Goal: Check status: Check status

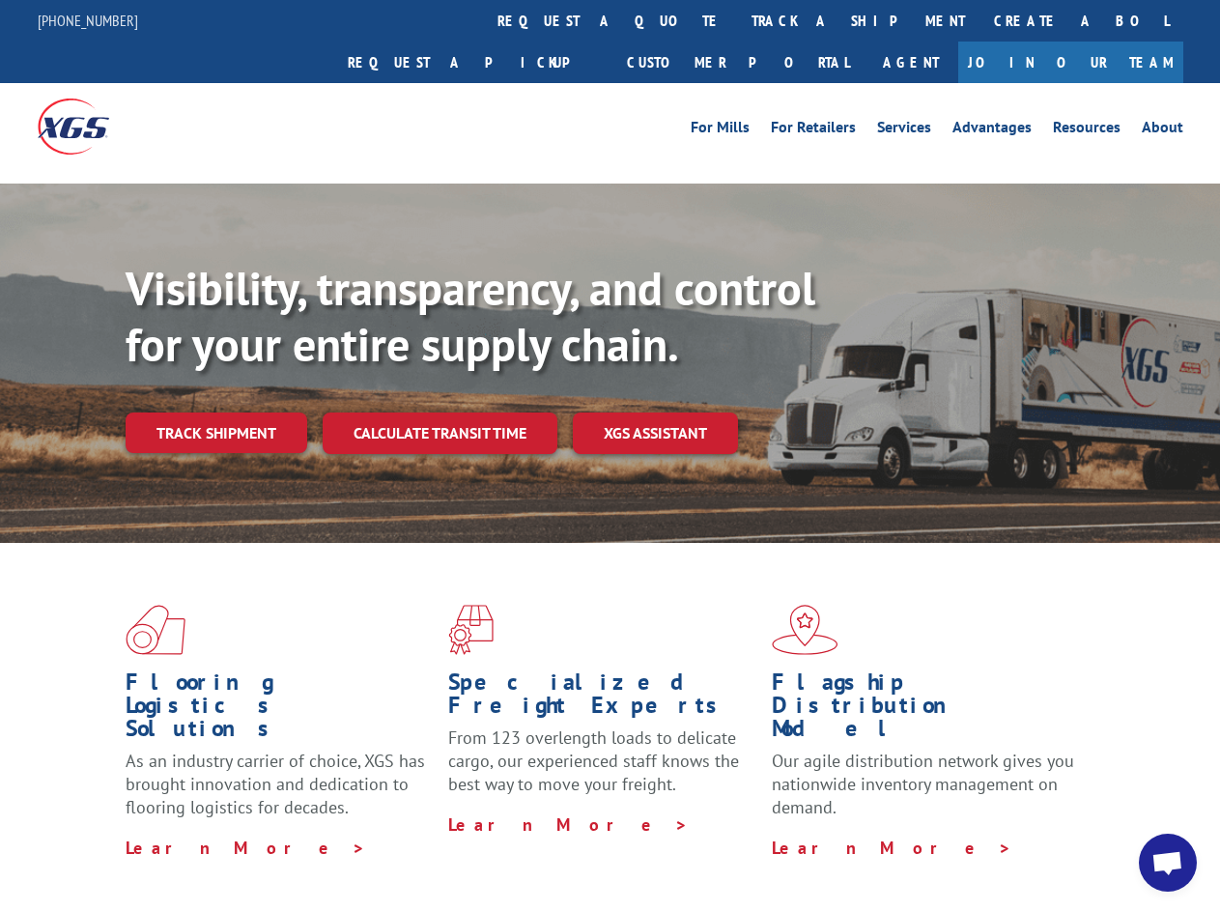
click at [609, 455] on div "Visibility, transparency, and control for your entire supply chain. Track shipm…" at bounding box center [673, 395] width 1094 height 269
click at [737, 20] on link "track a shipment" at bounding box center [858, 21] width 242 height 42
click at [0, 0] on div "Track Shipment Enter your information below to track your shipment(s). Select c…" at bounding box center [0, 0] width 0 height 0
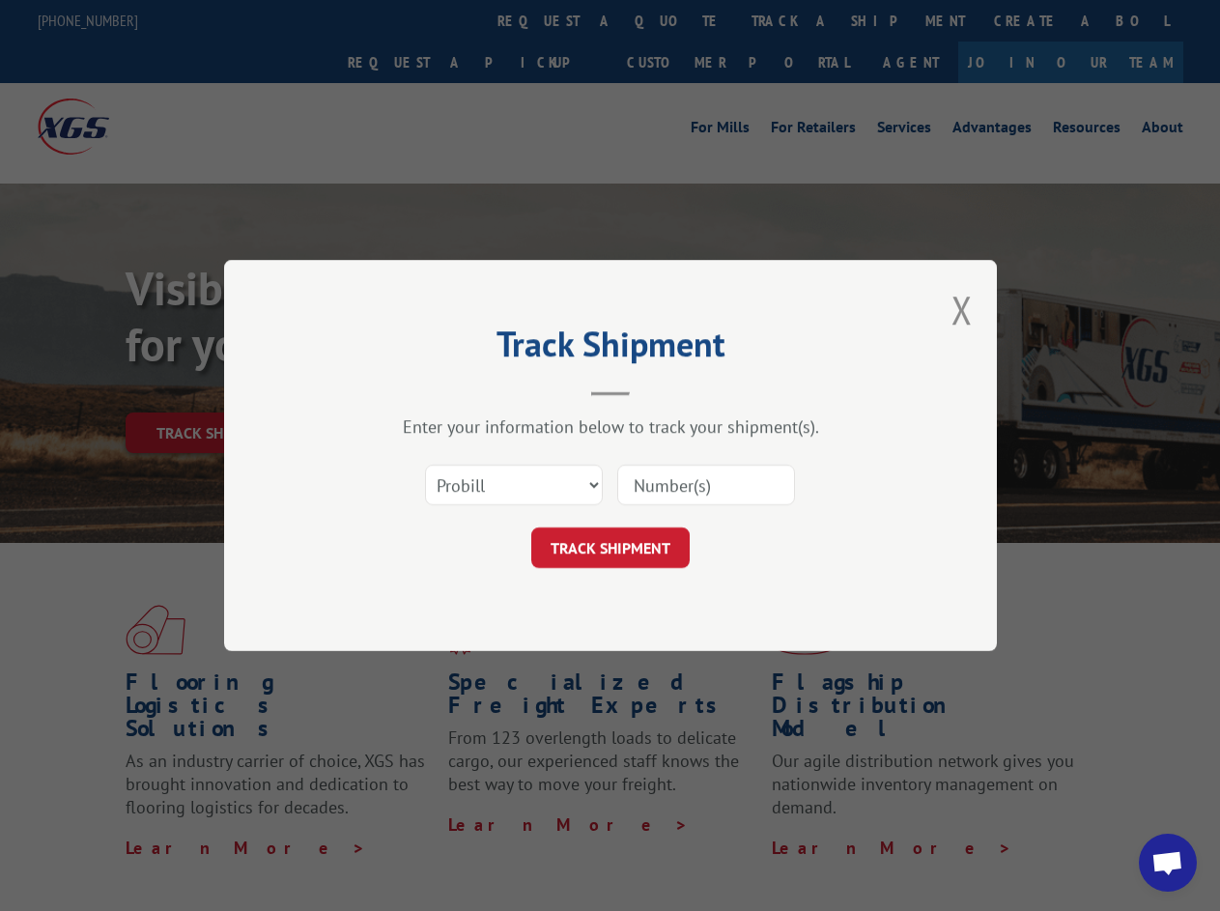
click at [795, 20] on div "Track Shipment Enter your information below to track your shipment(s). Select c…" at bounding box center [610, 455] width 1220 height 911
click at [215, 390] on div "Track Shipment Enter your information below to track your shipment(s). Select c…" at bounding box center [610, 455] width 1220 height 911
click at [438, 390] on header "Track Shipment" at bounding box center [610, 363] width 579 height 66
click at [656, 390] on header "Track Shipment" at bounding box center [610, 363] width 579 height 66
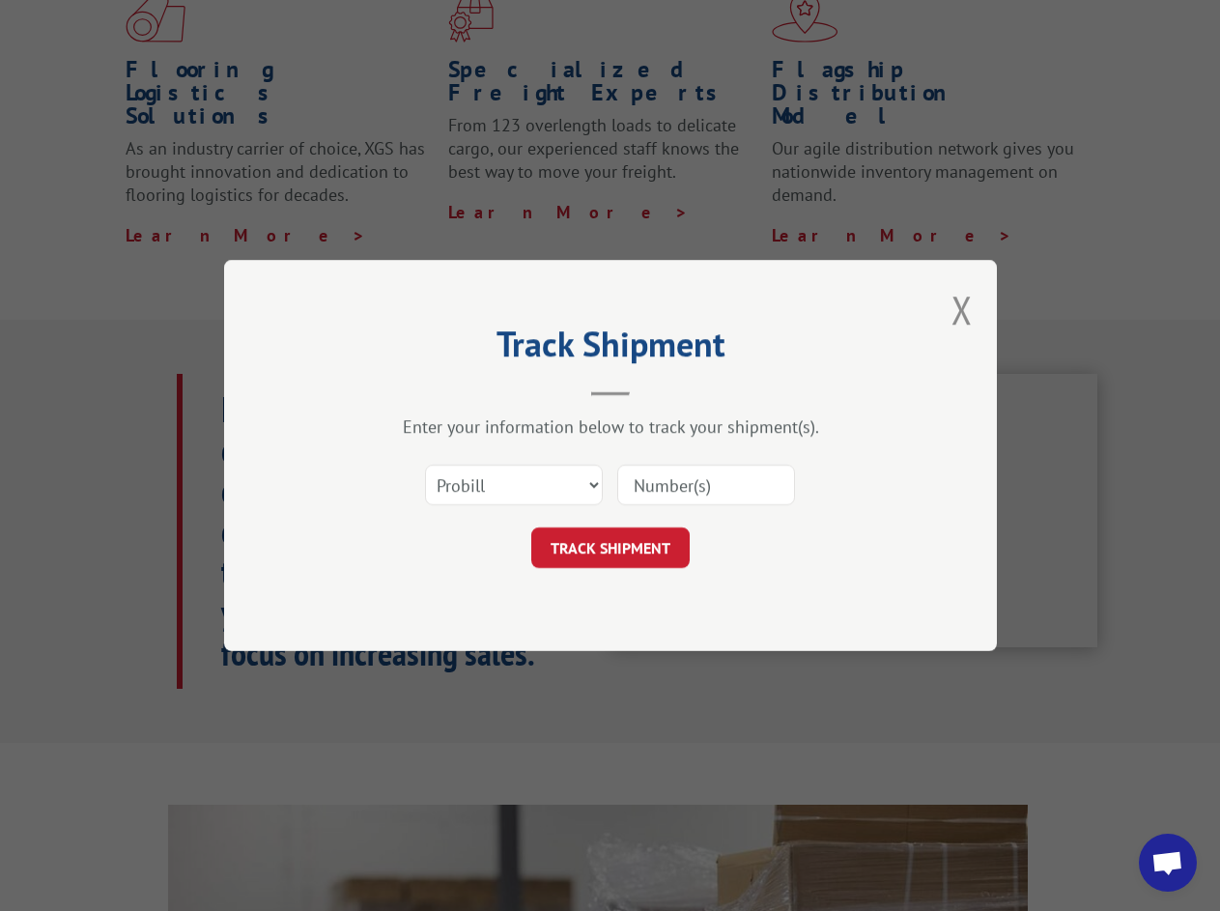
click at [1168, 862] on span "Open chat" at bounding box center [1167, 864] width 32 height 27
